Goal: Task Accomplishment & Management: Manage account settings

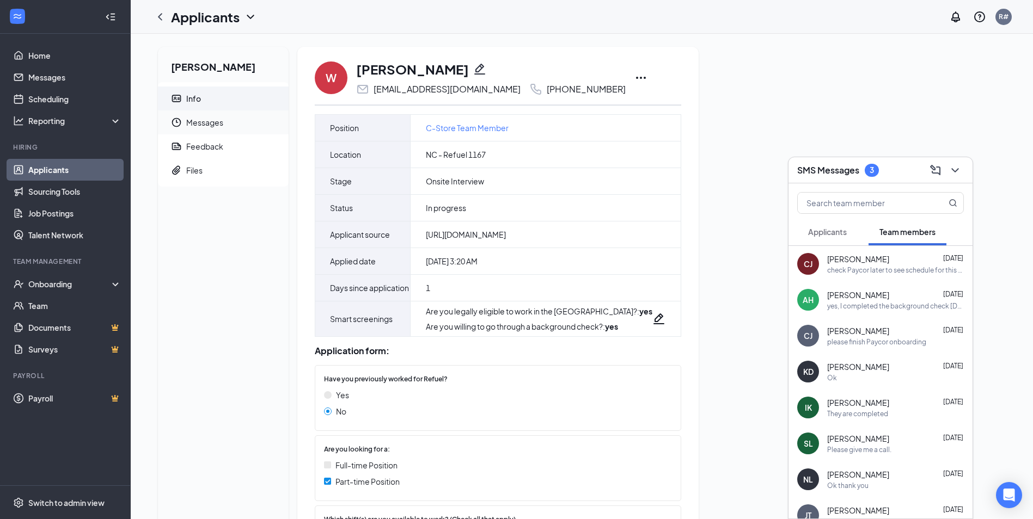
click at [206, 121] on span "Messages" at bounding box center [233, 123] width 94 height 24
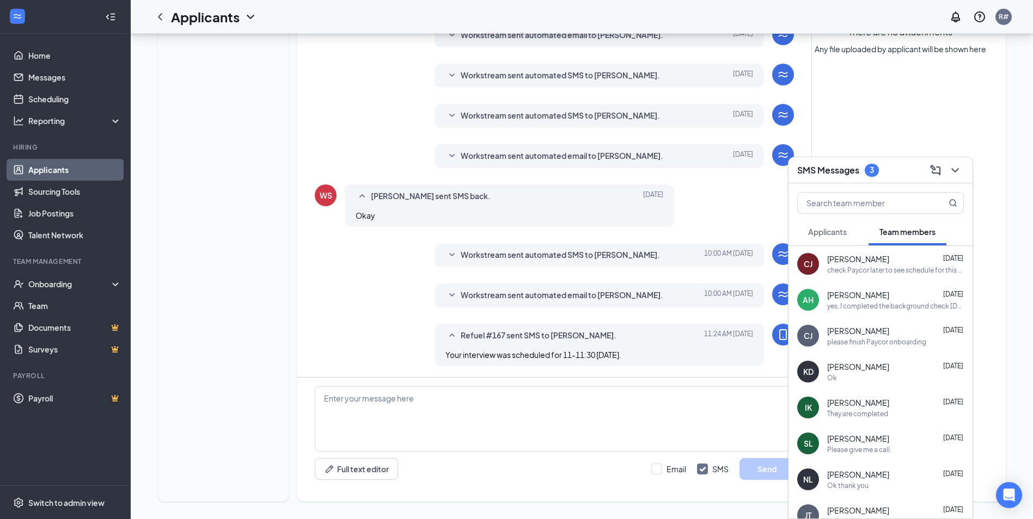
scroll to position [217, 0]
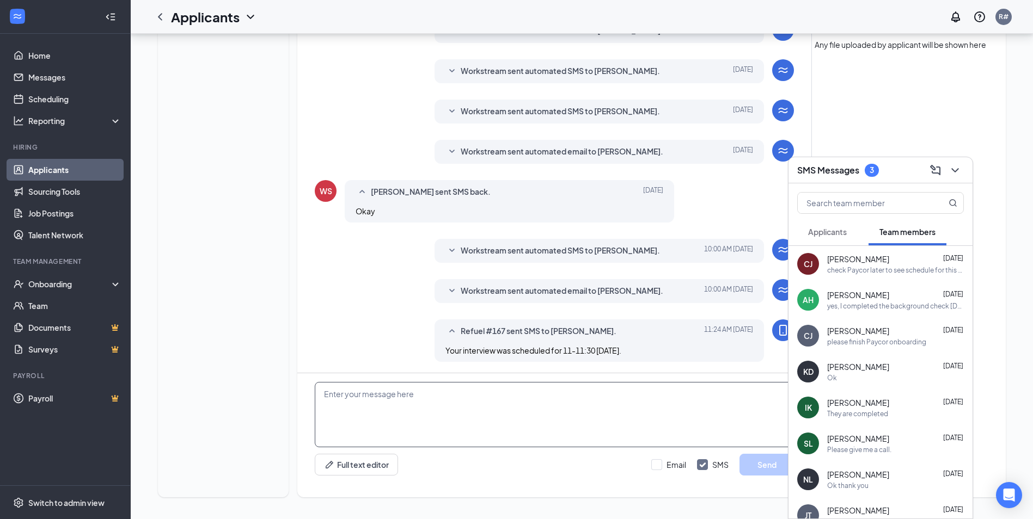
click at [331, 395] on textarea at bounding box center [554, 414] width 479 height 65
click at [56, 94] on link "Scheduling" at bounding box center [74, 99] width 93 height 22
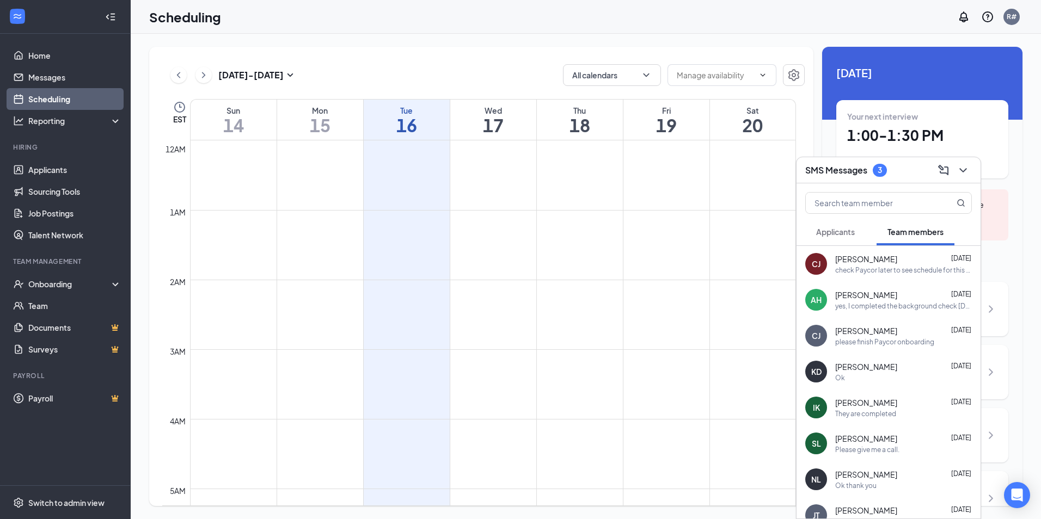
scroll to position [535, 0]
click at [399, 395] on div "11:00-11:30 AM 1" at bounding box center [392, 389] width 54 height 34
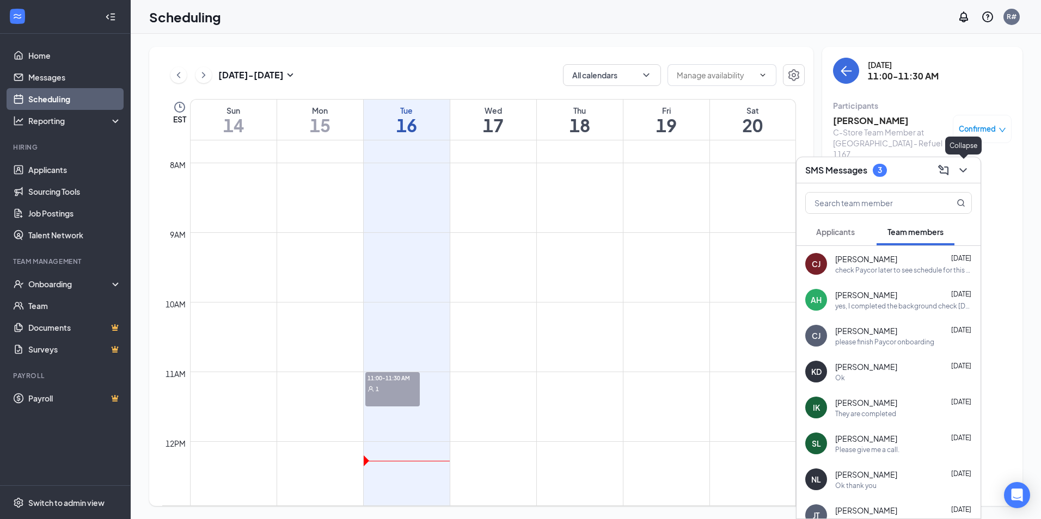
click at [967, 166] on icon "ChevronDown" at bounding box center [962, 170] width 13 height 13
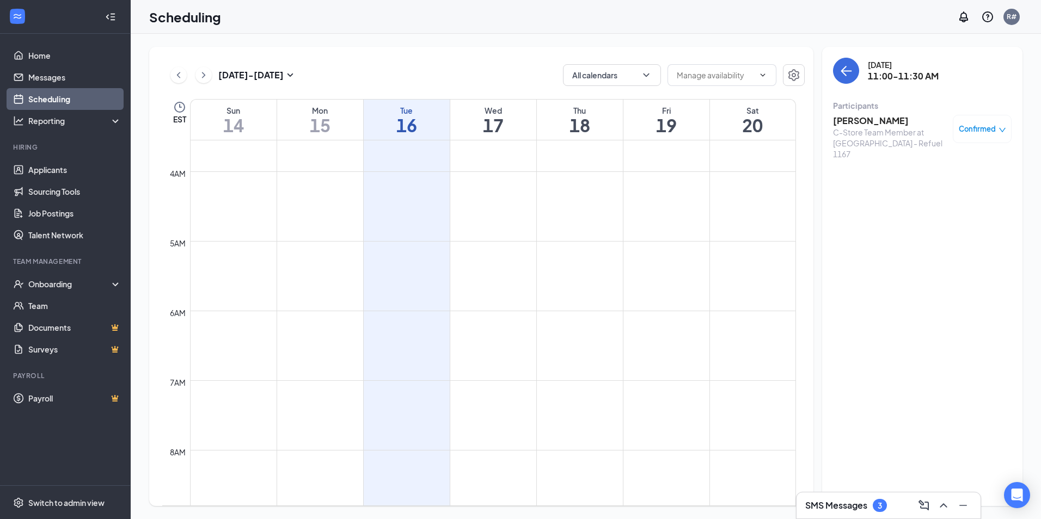
scroll to position [154, 0]
click at [841, 63] on button "back-button" at bounding box center [846, 71] width 26 height 26
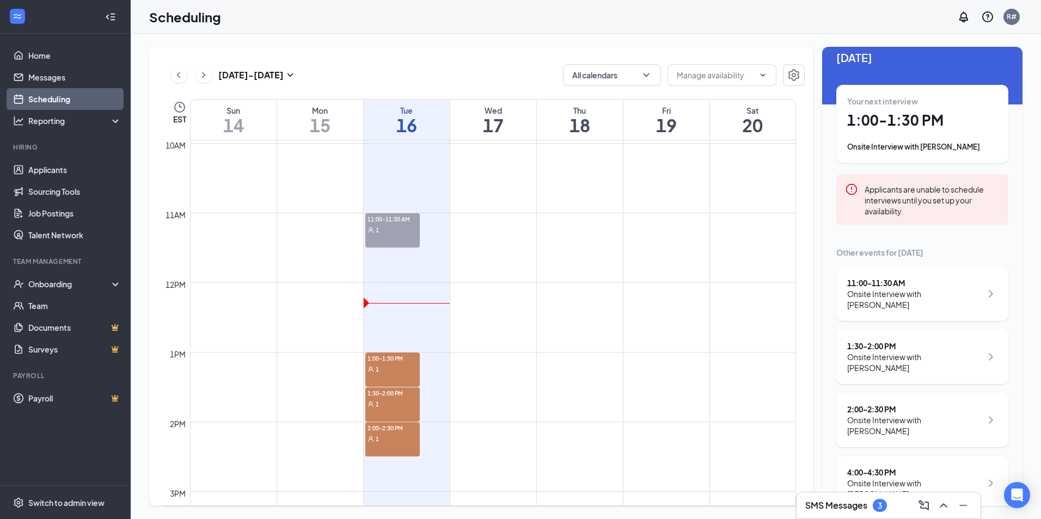
scroll to position [698, 0]
click at [384, 359] on span "1:00-1:30 PM" at bounding box center [392, 353] width 54 height 11
